Goal: Task Accomplishment & Management: Use online tool/utility

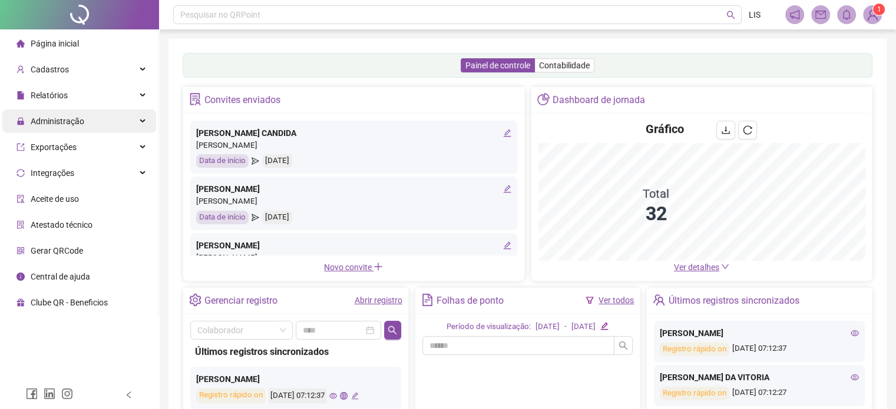
click at [64, 117] on span "Administração" at bounding box center [58, 121] width 54 height 9
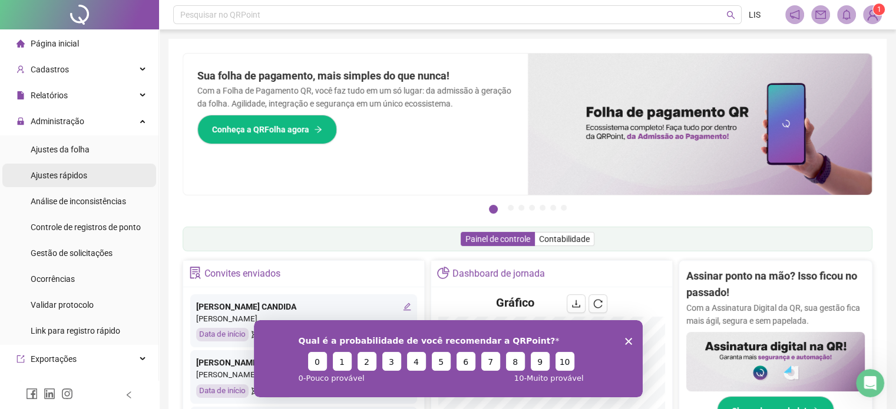
click at [64, 174] on span "Ajustes rápidos" at bounding box center [59, 175] width 57 height 9
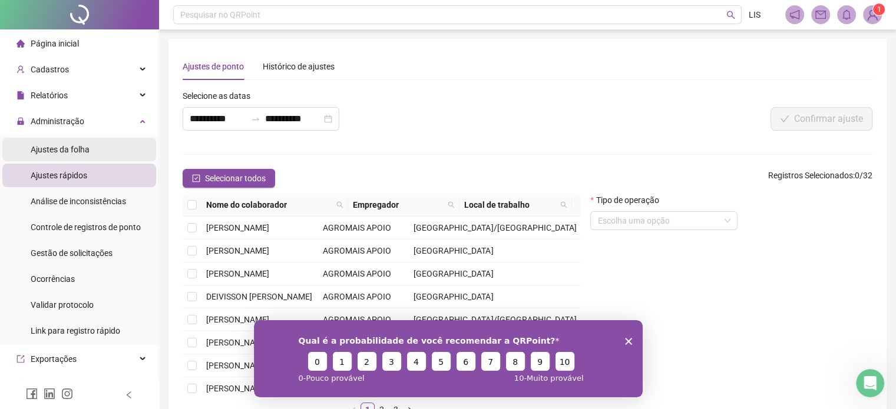
click at [59, 150] on span "Ajustes da folha" at bounding box center [60, 149] width 59 height 9
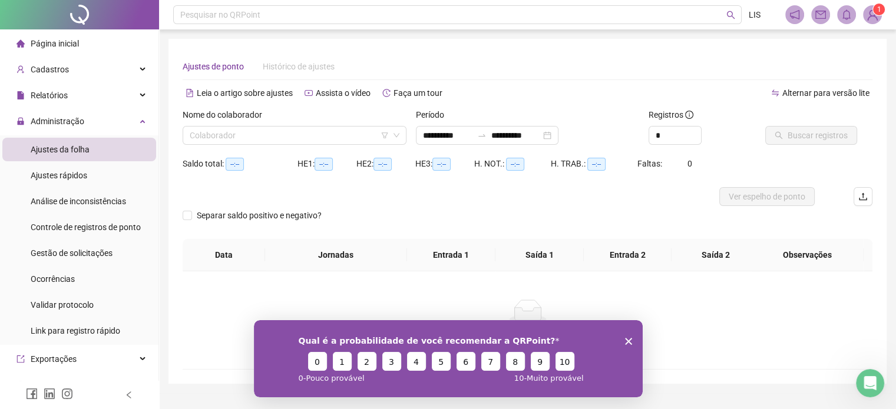
type input "**********"
click at [258, 128] on input "search" at bounding box center [289, 136] width 199 height 18
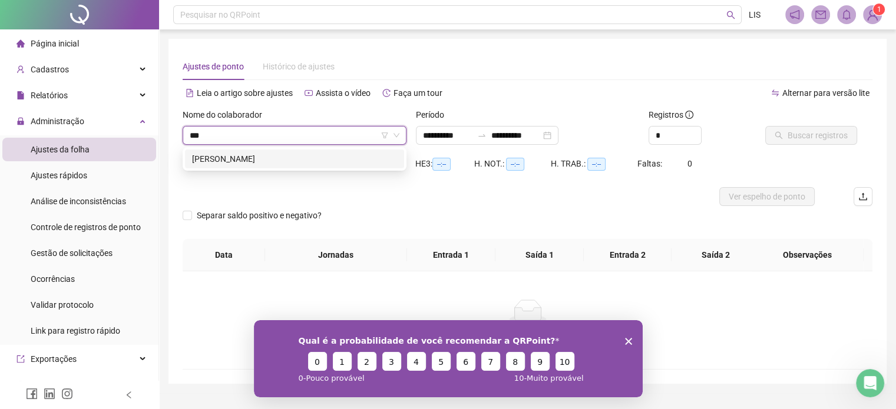
type input "****"
click at [248, 163] on div "[PERSON_NAME]" at bounding box center [294, 159] width 205 height 13
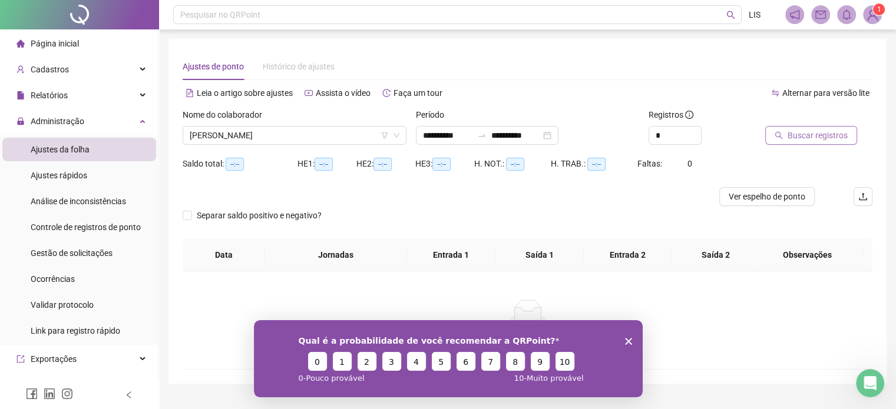
click at [825, 134] on span "Buscar registros" at bounding box center [818, 135] width 60 height 13
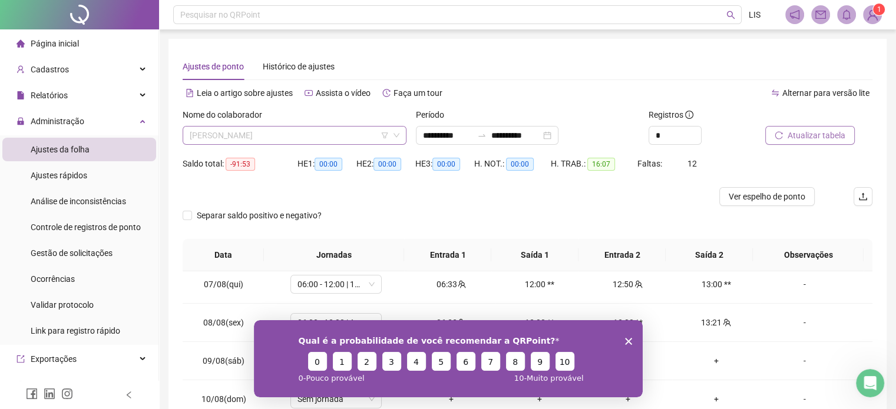
scroll to position [453, 0]
click at [310, 135] on span "[PERSON_NAME]" at bounding box center [295, 136] width 210 height 18
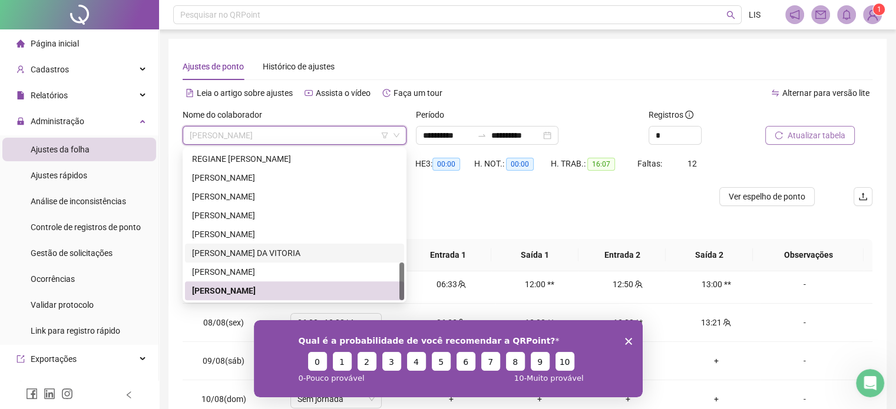
scroll to position [59, 0]
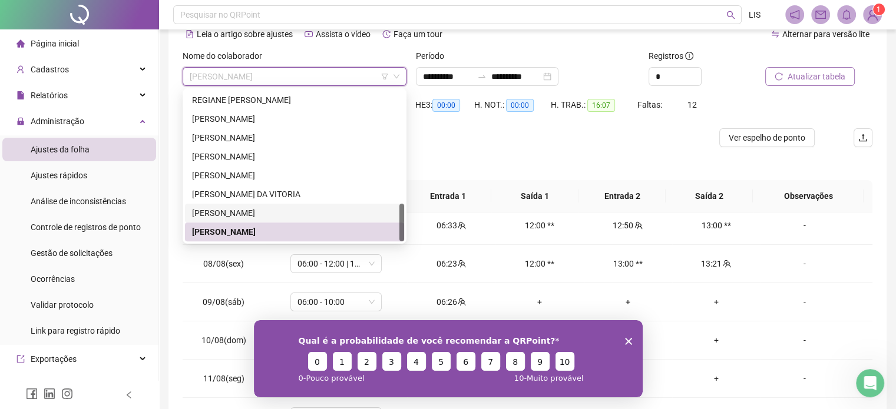
click at [230, 216] on div "[PERSON_NAME]" at bounding box center [294, 213] width 205 height 13
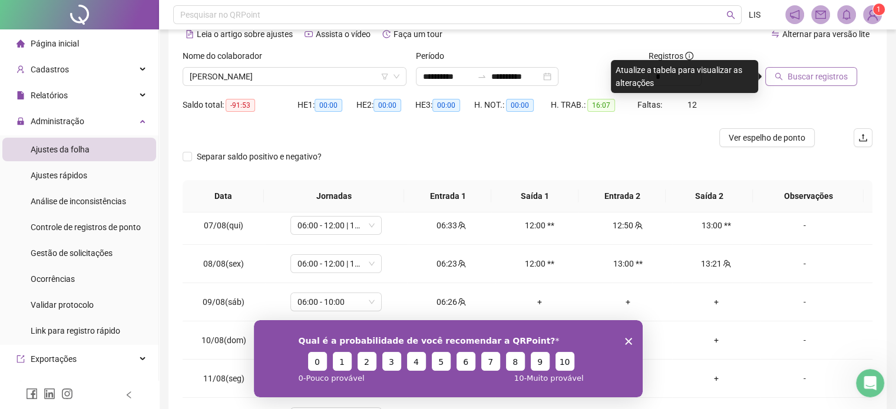
click at [826, 84] on button "Buscar registros" at bounding box center [811, 76] width 92 height 19
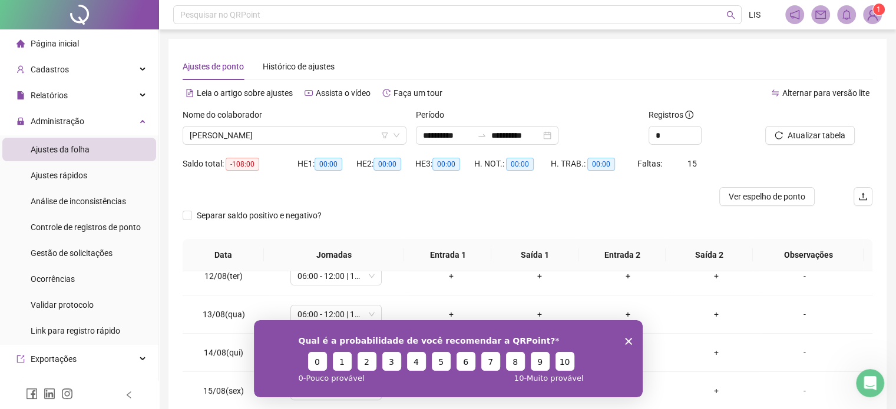
scroll to position [0, 0]
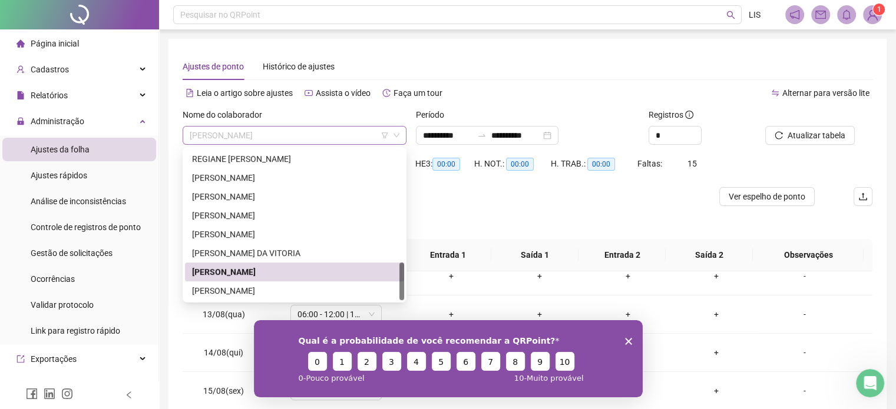
click at [301, 136] on span "[PERSON_NAME]" at bounding box center [295, 136] width 210 height 18
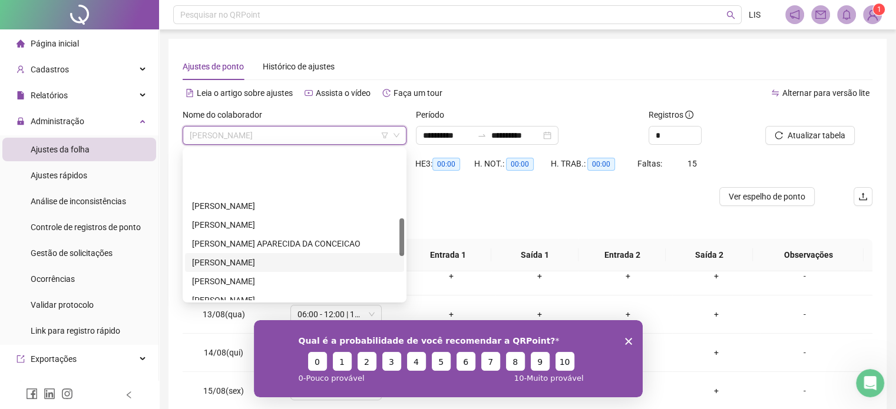
scroll to position [276, 0]
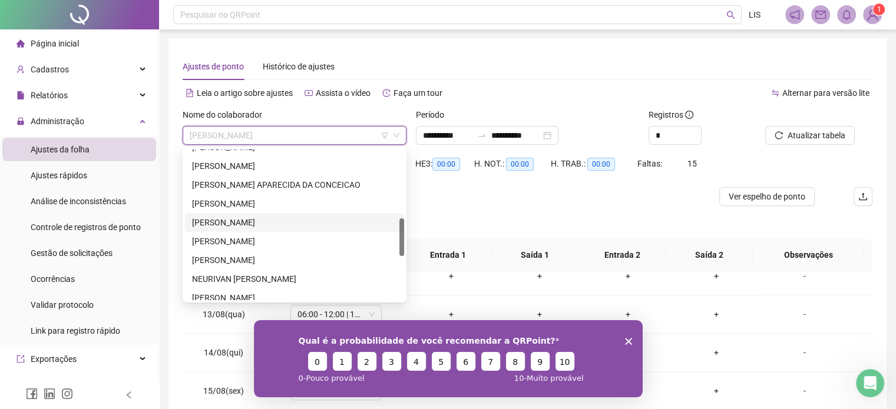
click at [210, 217] on div "[PERSON_NAME]" at bounding box center [294, 222] width 205 height 13
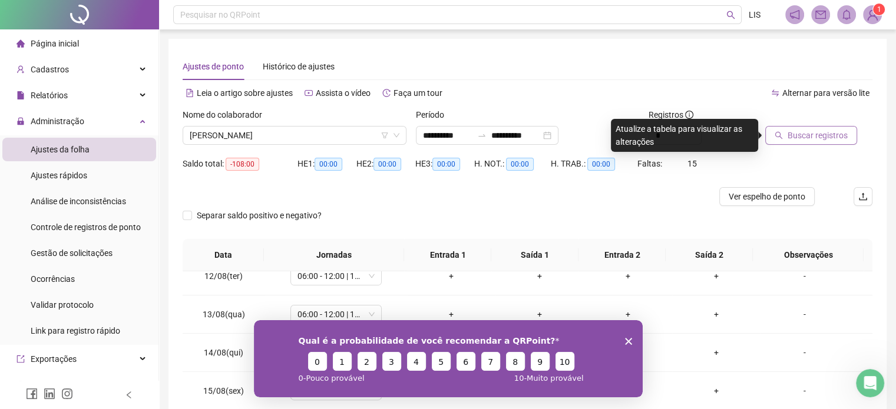
click at [790, 139] on span "Buscar registros" at bounding box center [818, 135] width 60 height 13
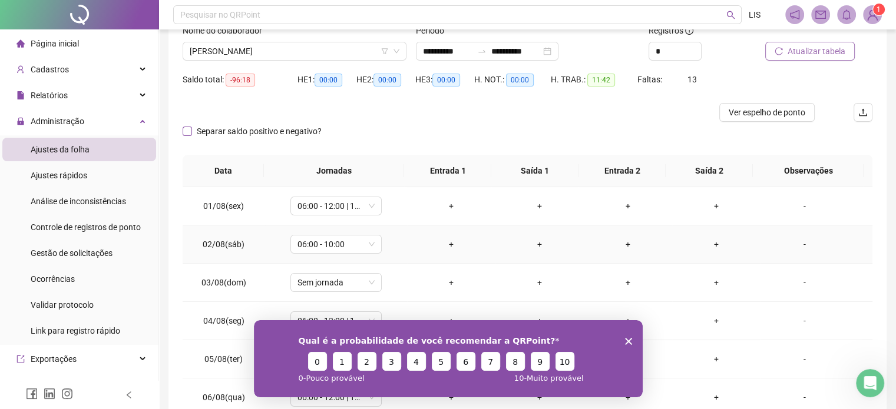
scroll to position [0, 0]
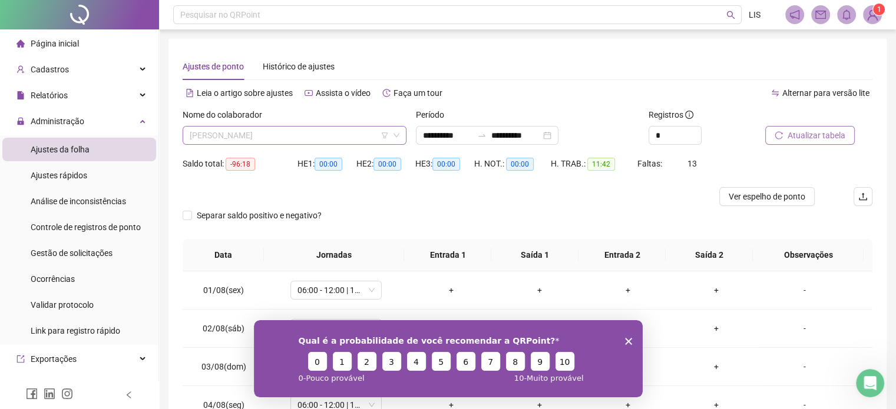
click at [300, 131] on span "[PERSON_NAME]" at bounding box center [295, 136] width 210 height 18
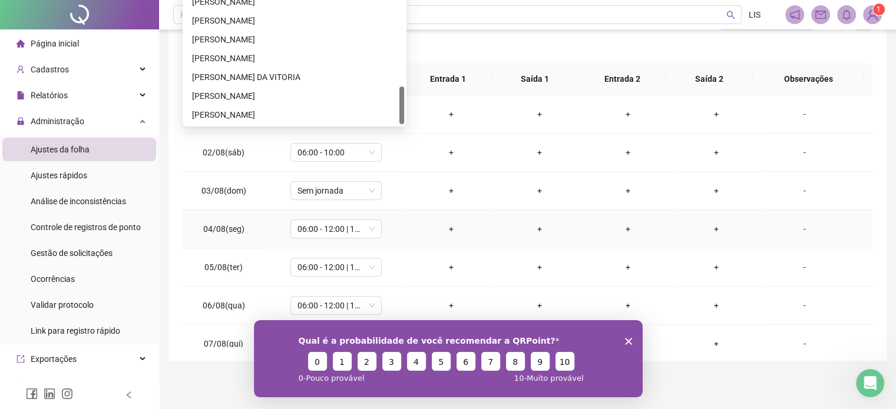
scroll to position [177, 0]
click at [256, 5] on div "[PERSON_NAME]" at bounding box center [294, 1] width 205 height 13
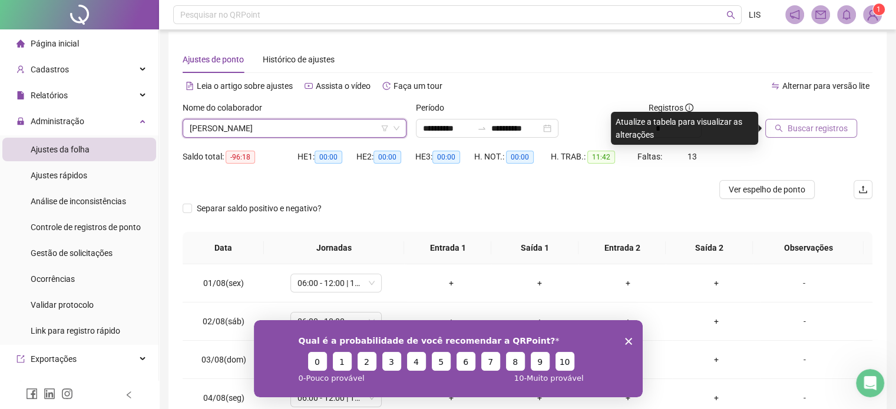
scroll to position [0, 0]
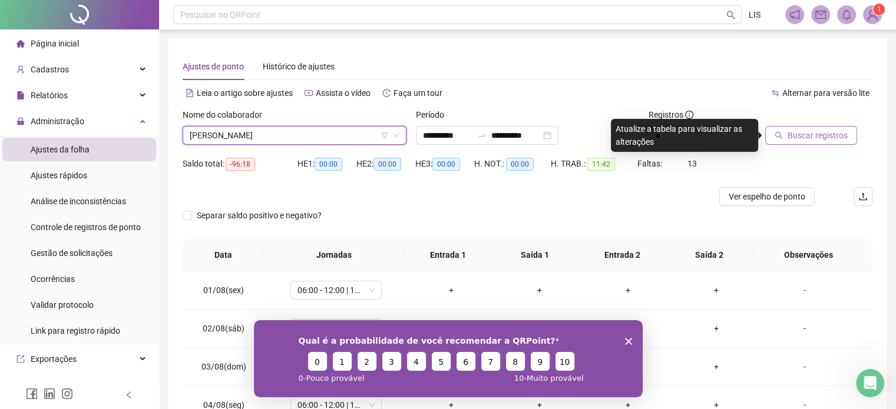
click at [791, 141] on span "Buscar registros" at bounding box center [818, 135] width 60 height 13
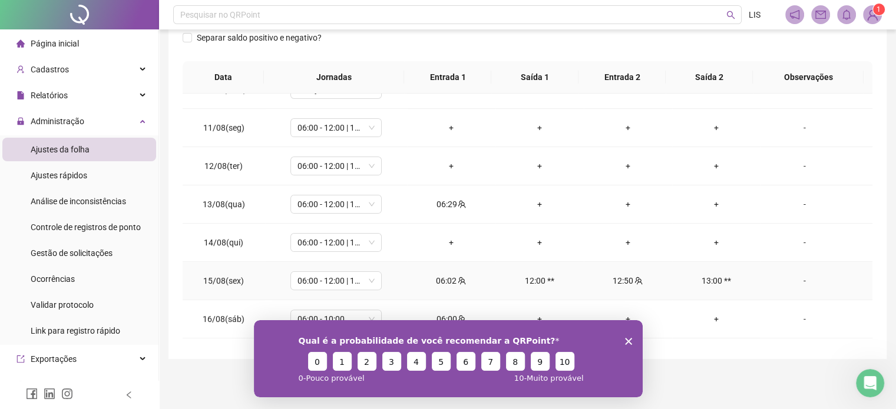
scroll to position [412, 0]
